Goal: Task Accomplishment & Management: Manage account settings

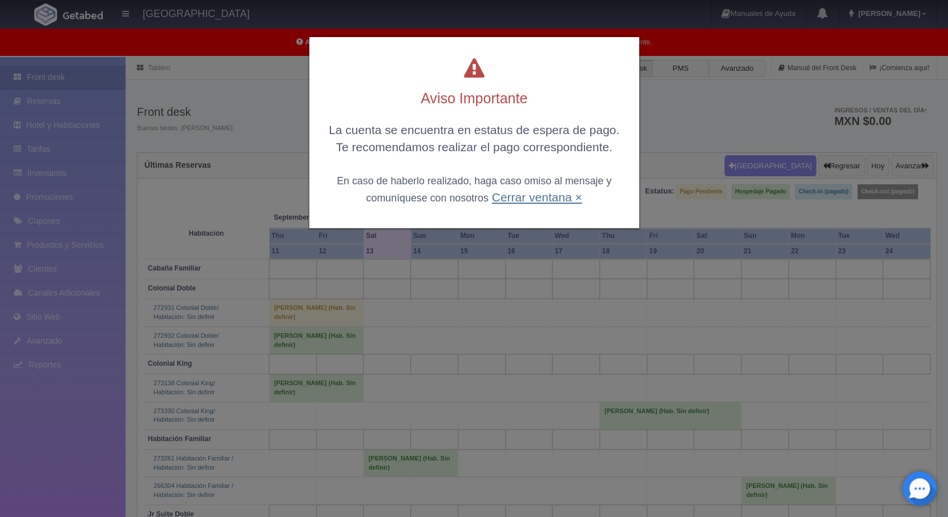
click at [534, 203] on link "Cerrar ventana ×" at bounding box center [536, 197] width 90 height 13
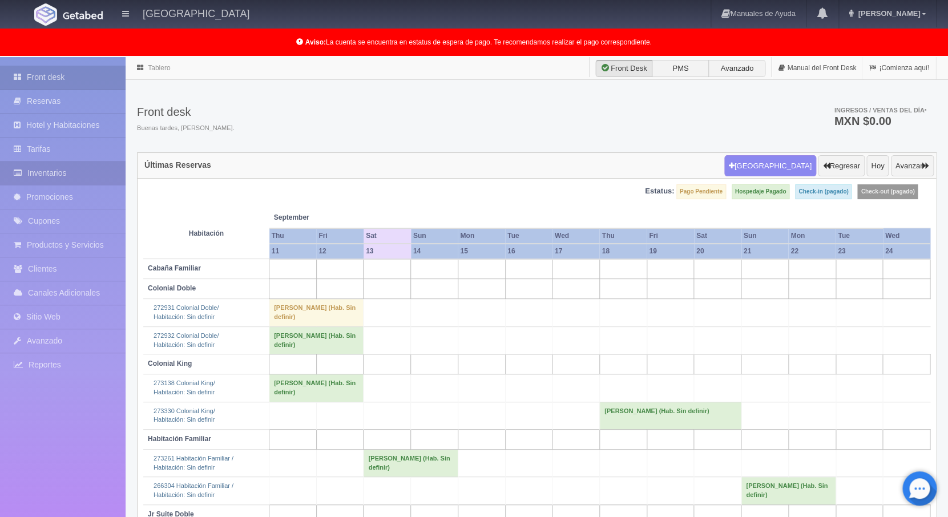
click at [64, 173] on link "Inventarios" at bounding box center [63, 172] width 126 height 23
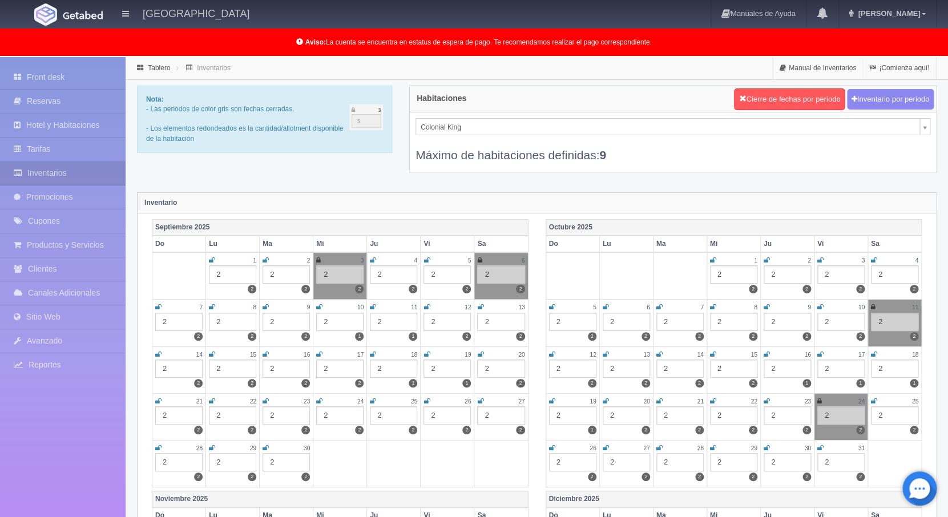
click at [479, 308] on icon at bounding box center [480, 307] width 6 height 7
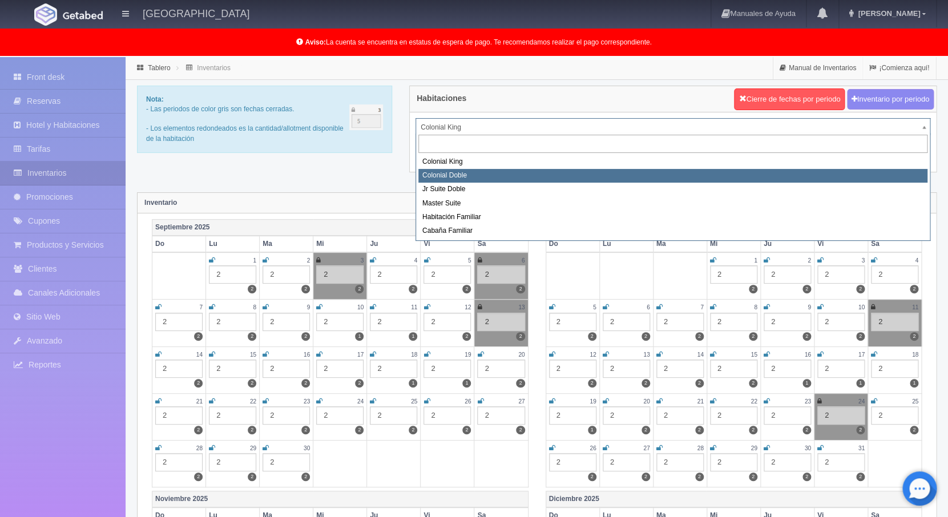
select select "977"
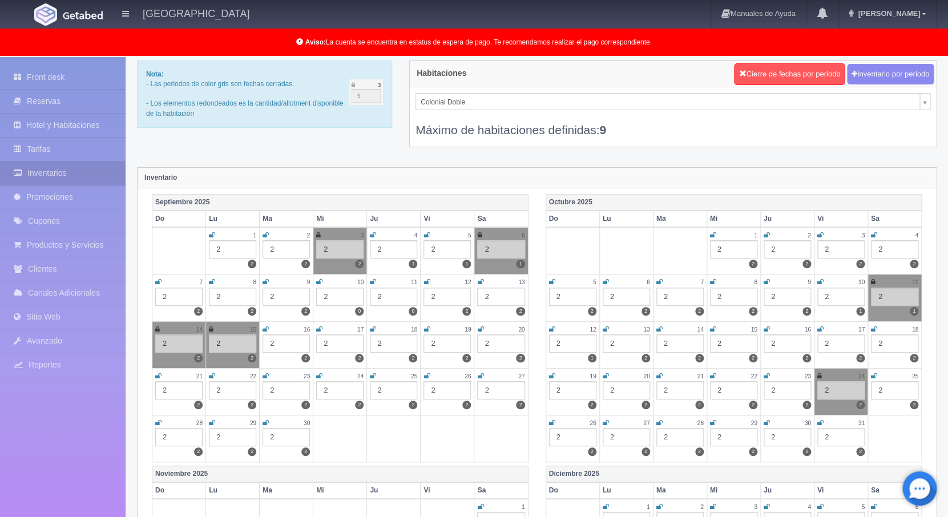
scroll to position [83, 0]
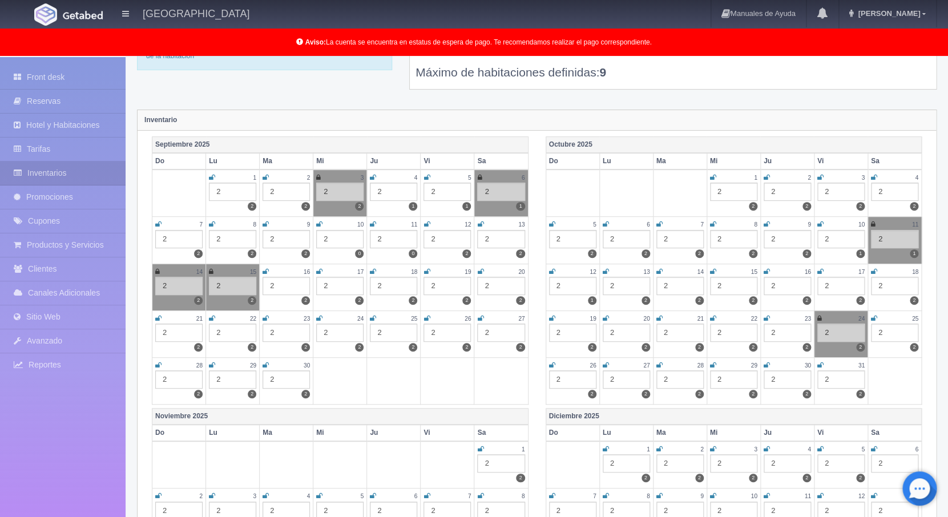
click at [481, 225] on icon at bounding box center [480, 224] width 6 height 7
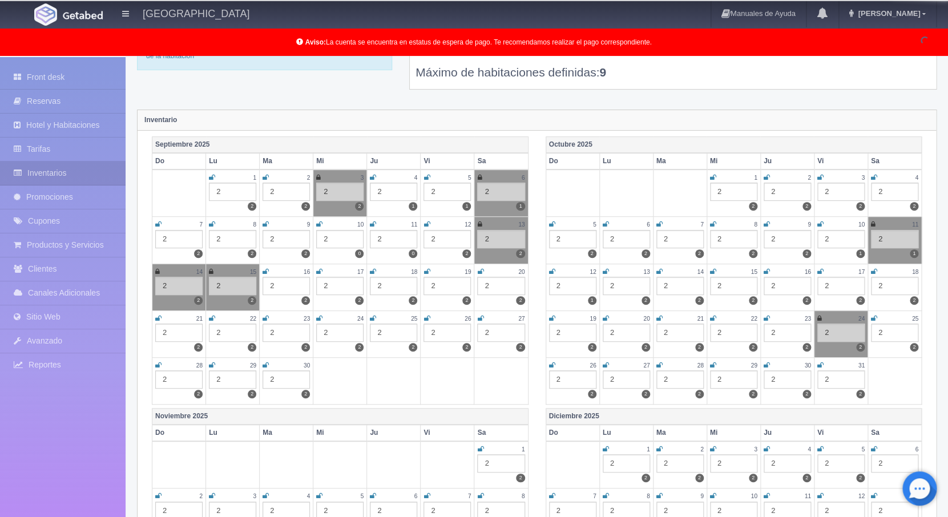
scroll to position [0, 0]
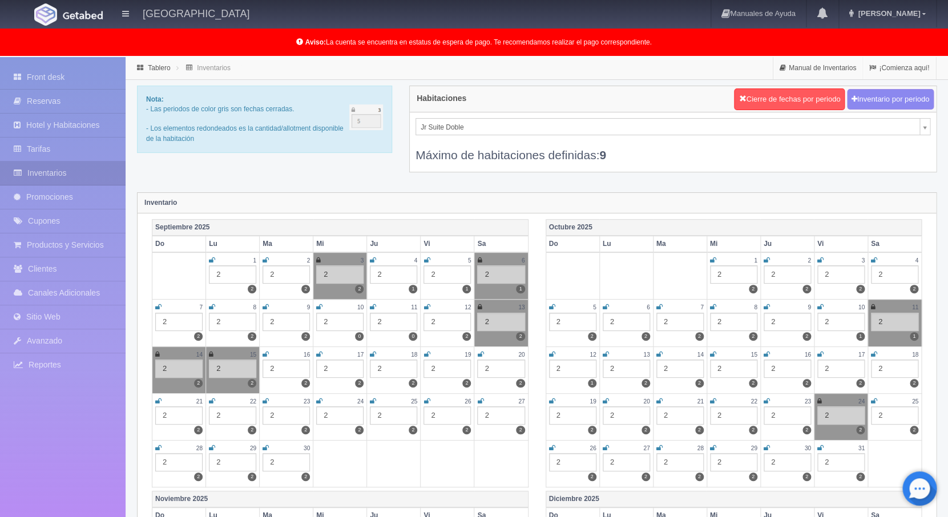
select select "978"
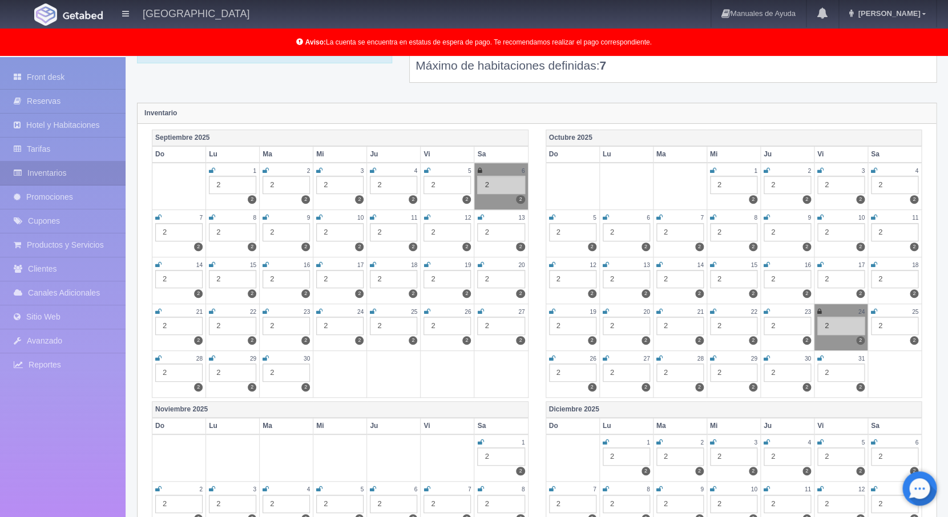
scroll to position [94, 0]
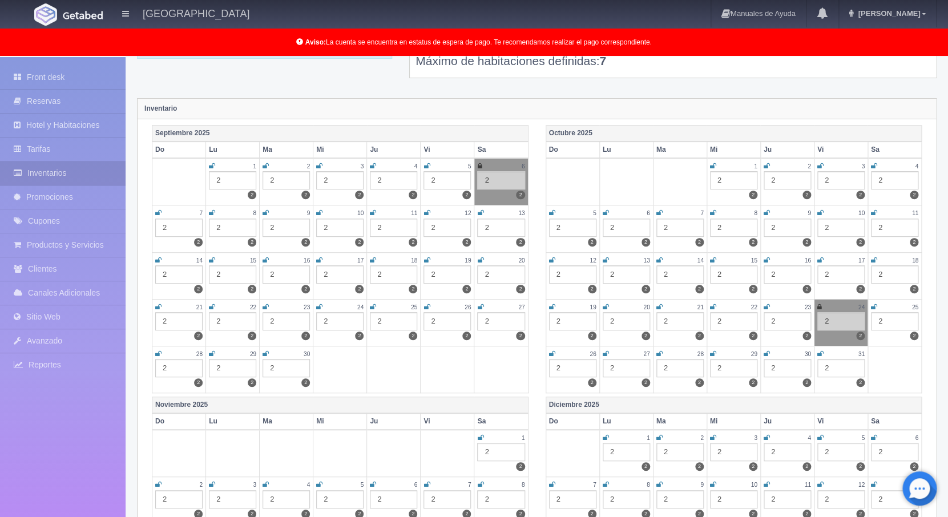
click at [481, 213] on icon at bounding box center [480, 212] width 6 height 7
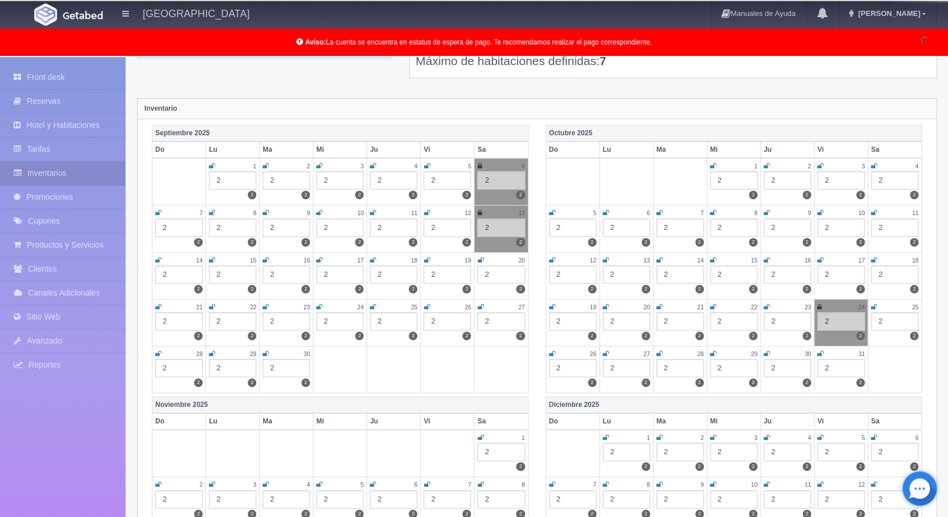
scroll to position [0, 0]
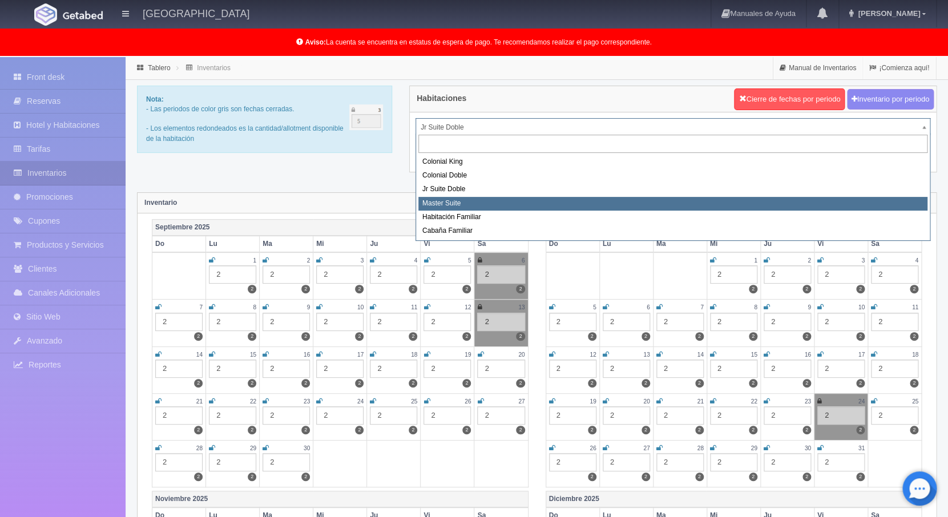
select select "980"
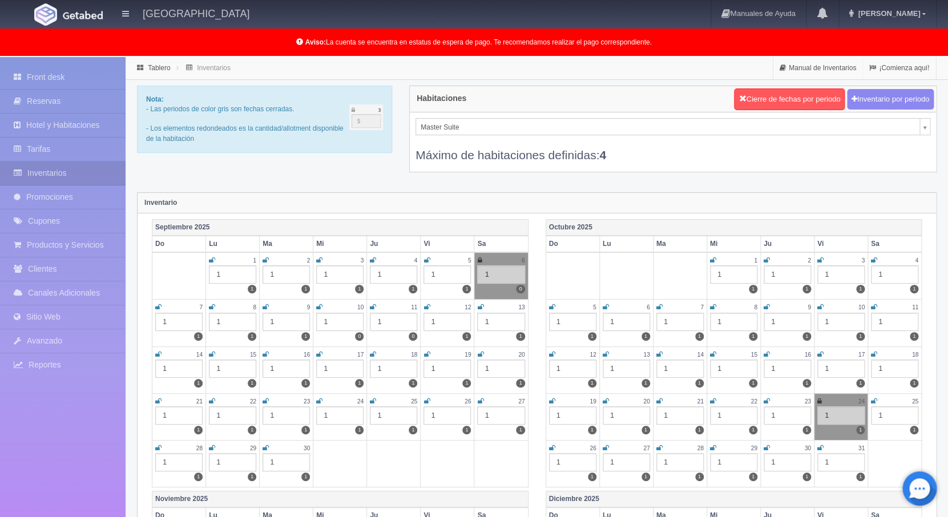
click at [483, 308] on icon at bounding box center [480, 307] width 6 height 7
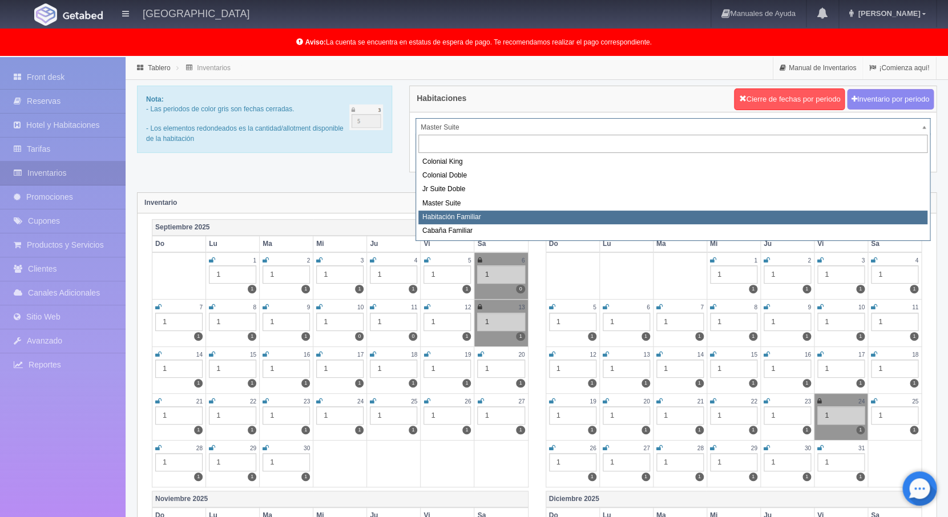
select select "981"
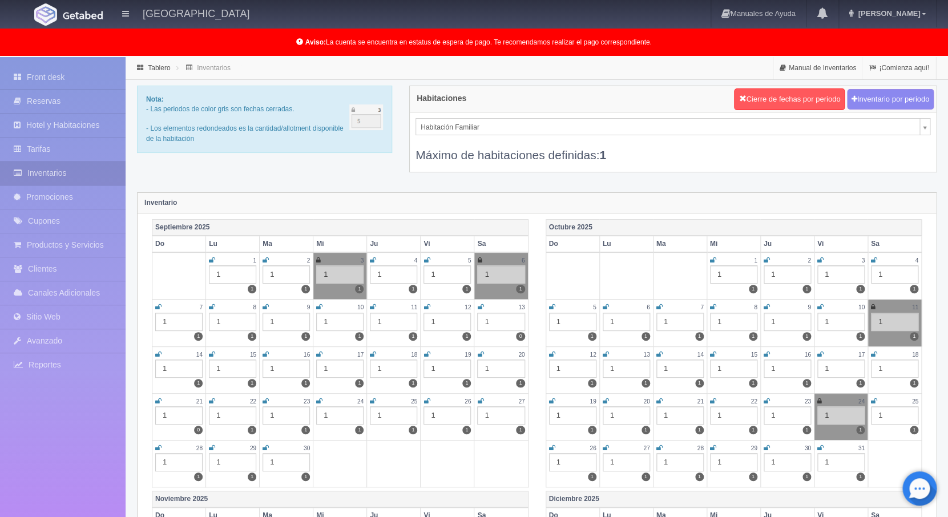
click at [482, 308] on icon at bounding box center [480, 307] width 6 height 7
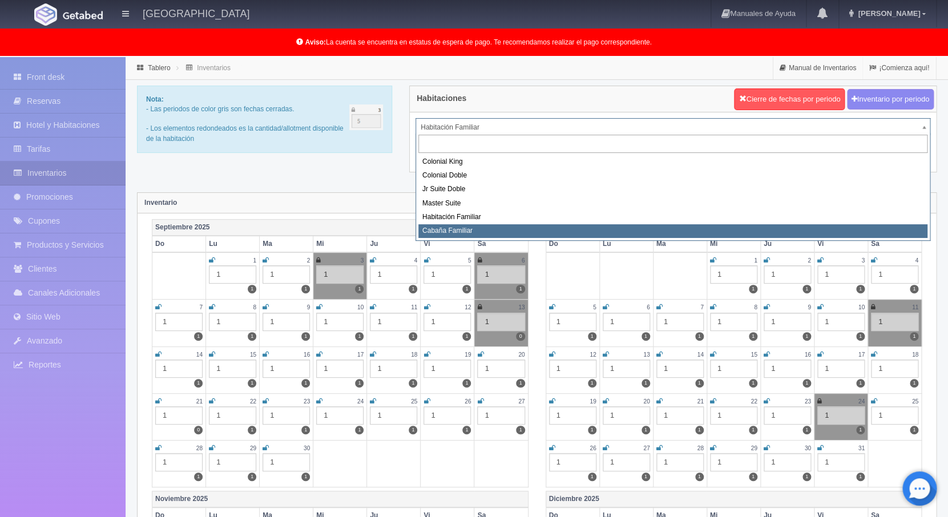
select select "2263"
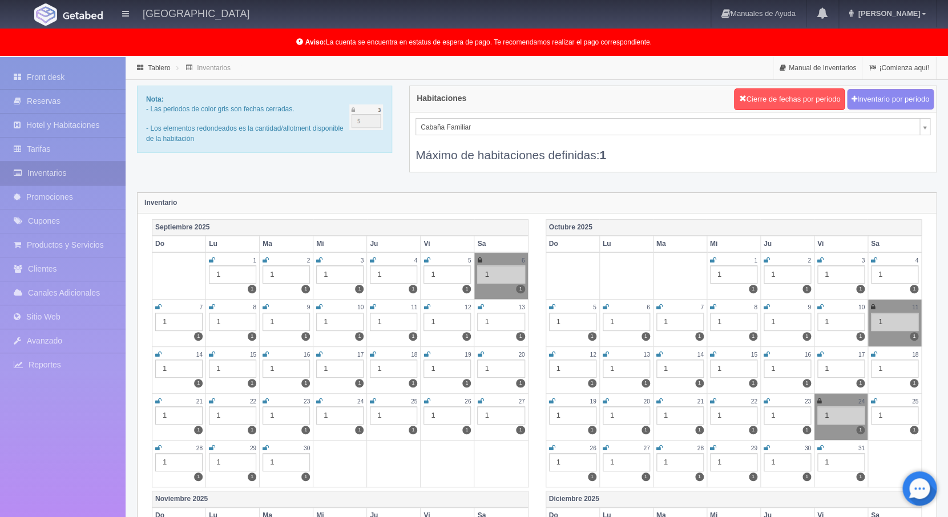
click at [482, 308] on icon at bounding box center [480, 307] width 6 height 7
